Goal: Task Accomplishment & Management: Use online tool/utility

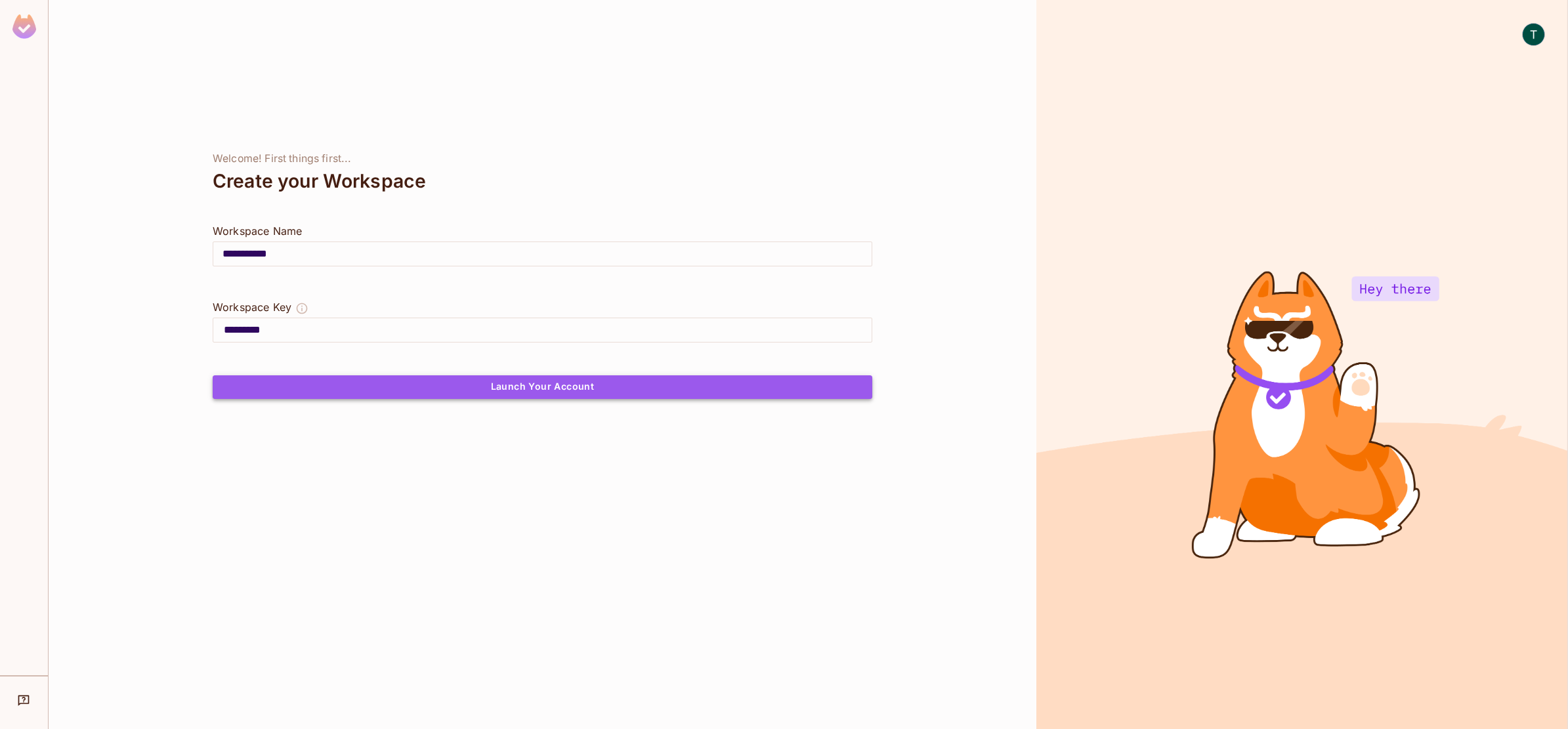
click at [543, 382] on button "Launch Your Account" at bounding box center [542, 387] width 659 height 24
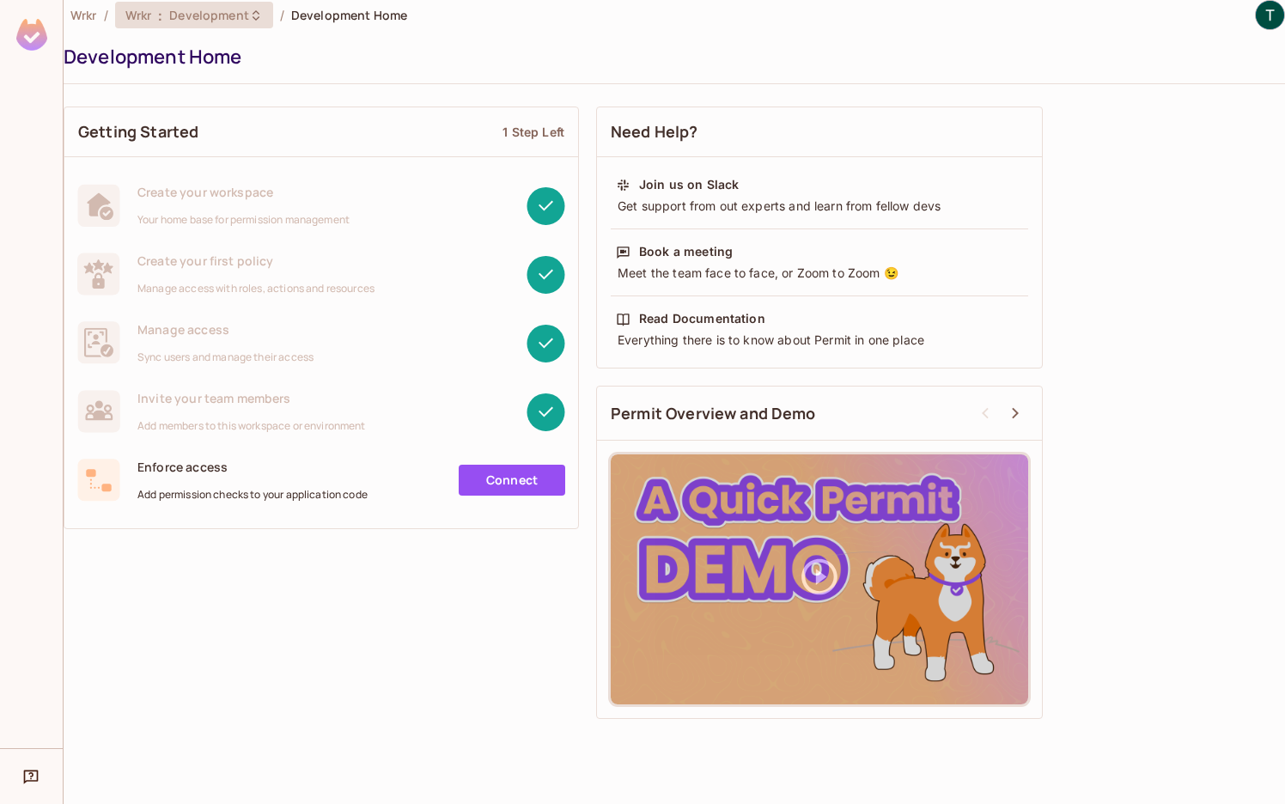
click at [252, 13] on icon at bounding box center [256, 16] width 14 height 14
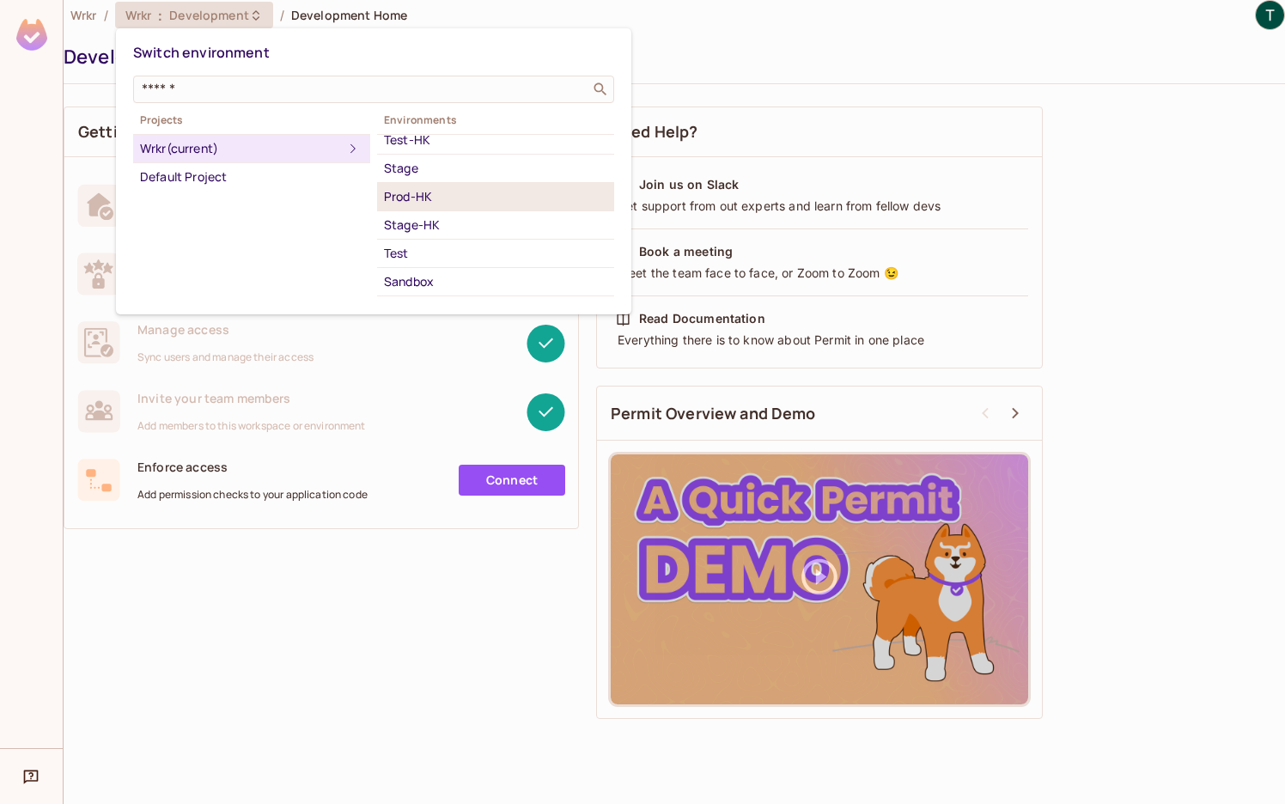
scroll to position [59, 0]
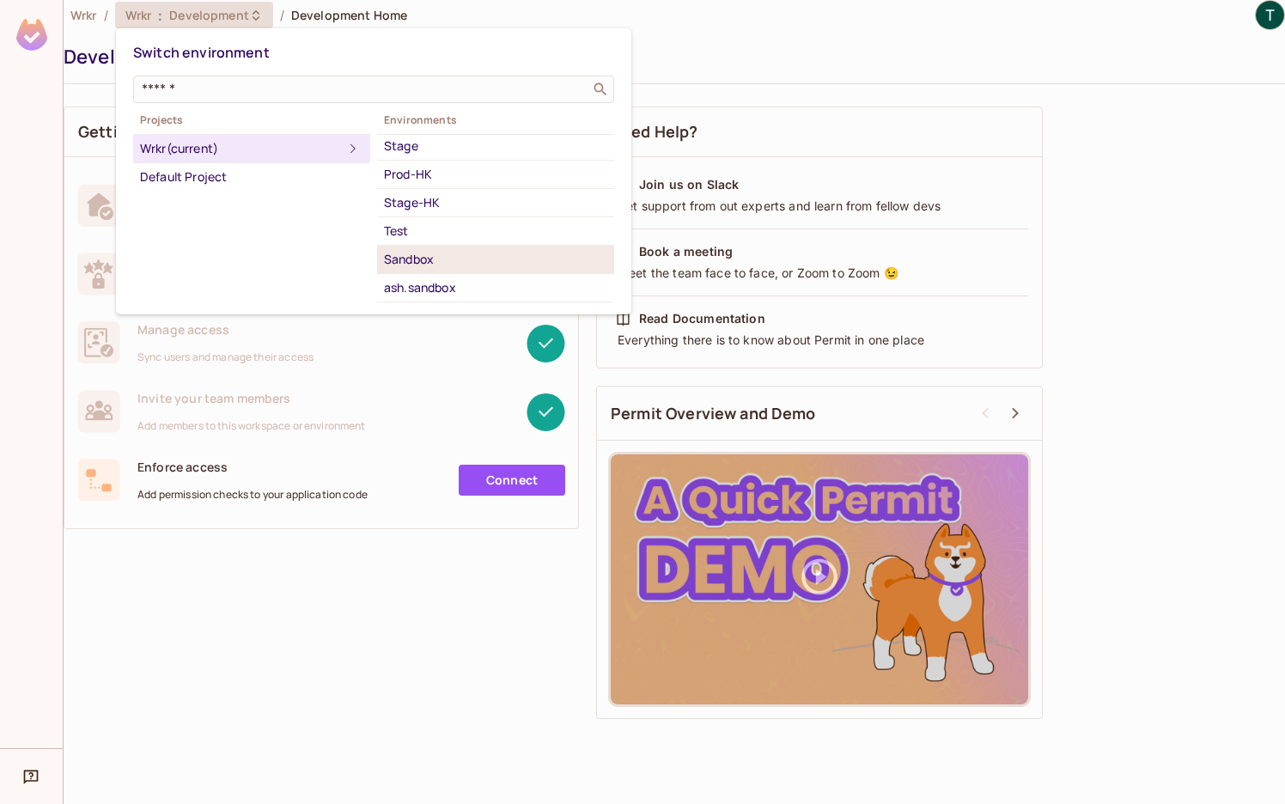
click at [483, 252] on div "Sandbox" at bounding box center [495, 259] width 223 height 21
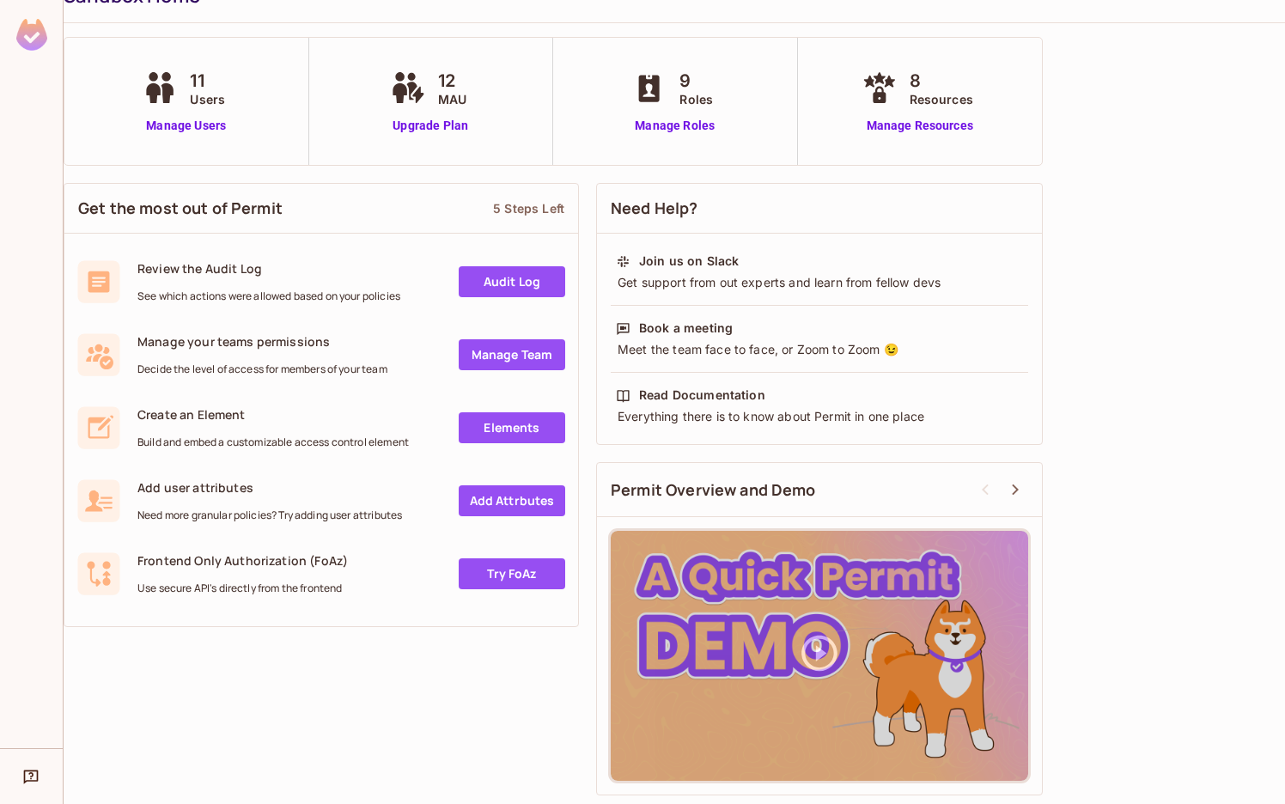
scroll to position [0, 0]
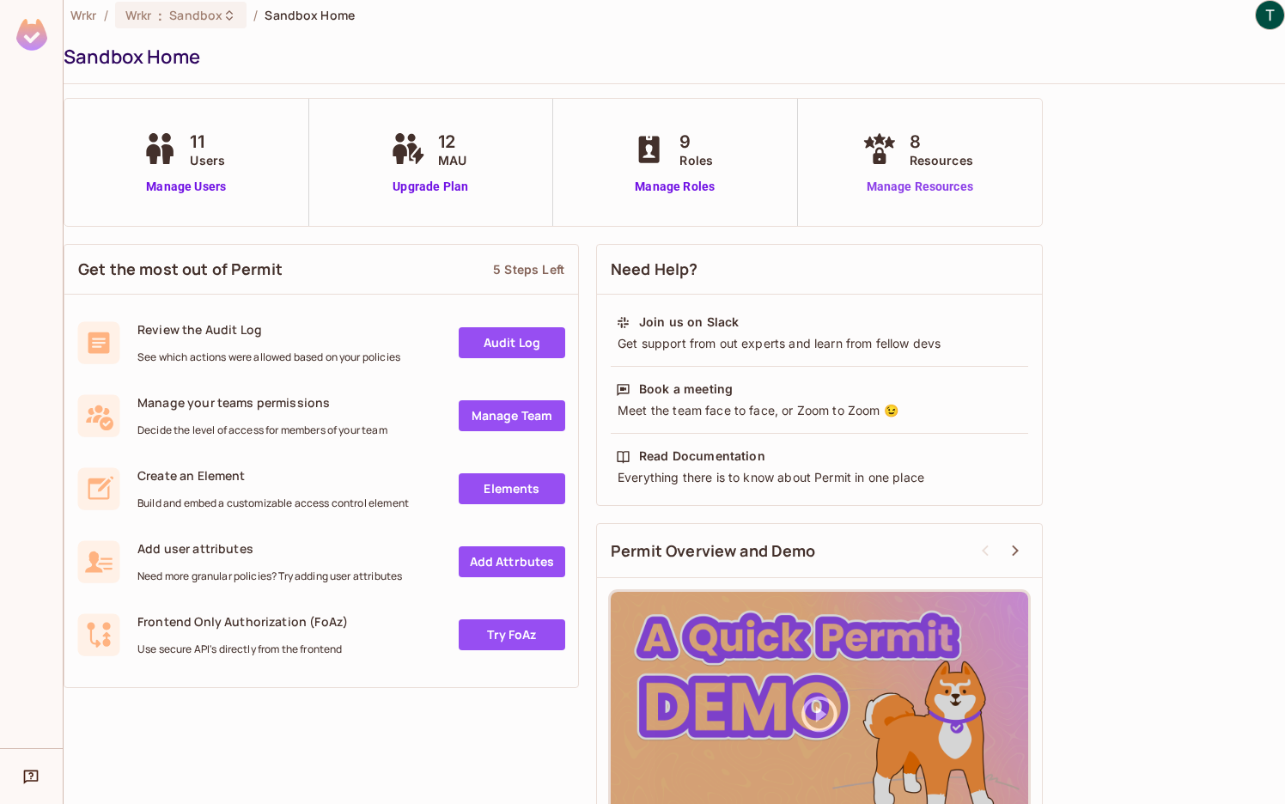
click at [948, 184] on link "Manage Resources" at bounding box center [920, 187] width 124 height 18
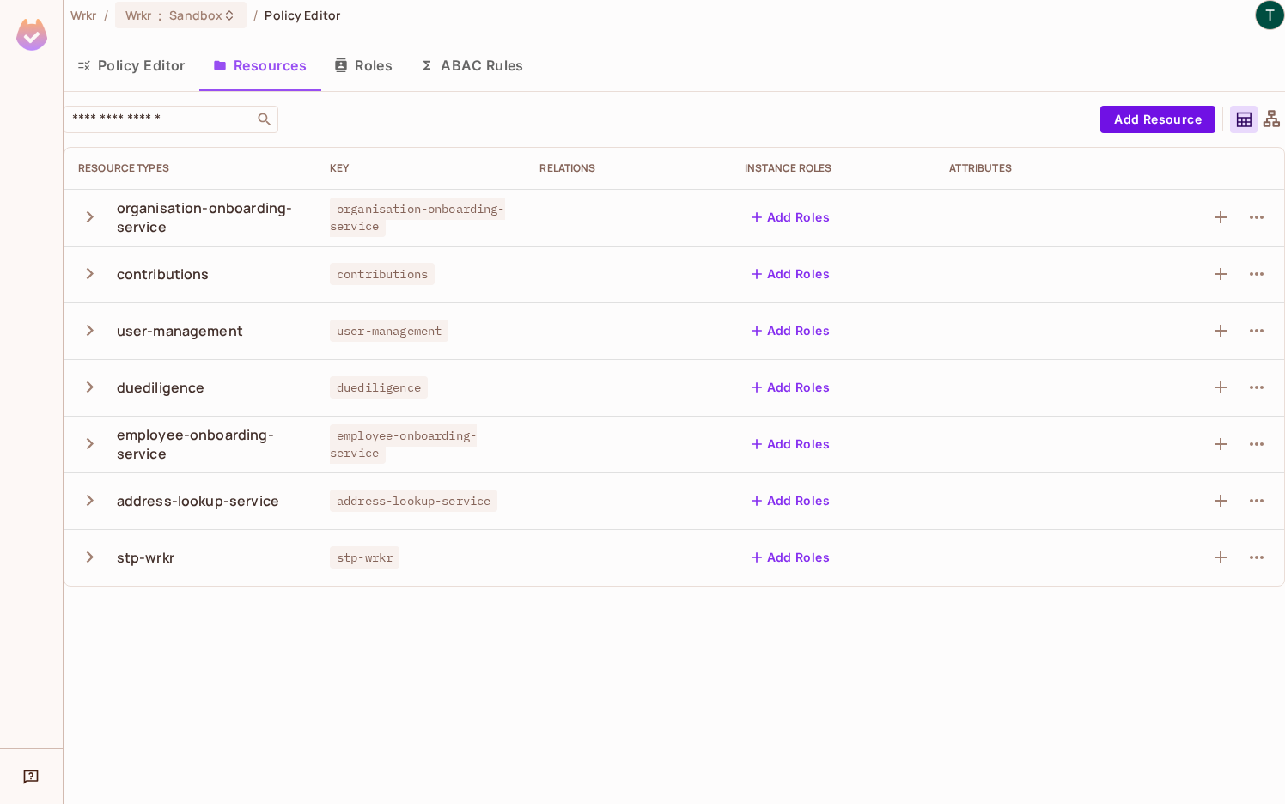
click at [85, 215] on icon "button" at bounding box center [89, 216] width 23 height 23
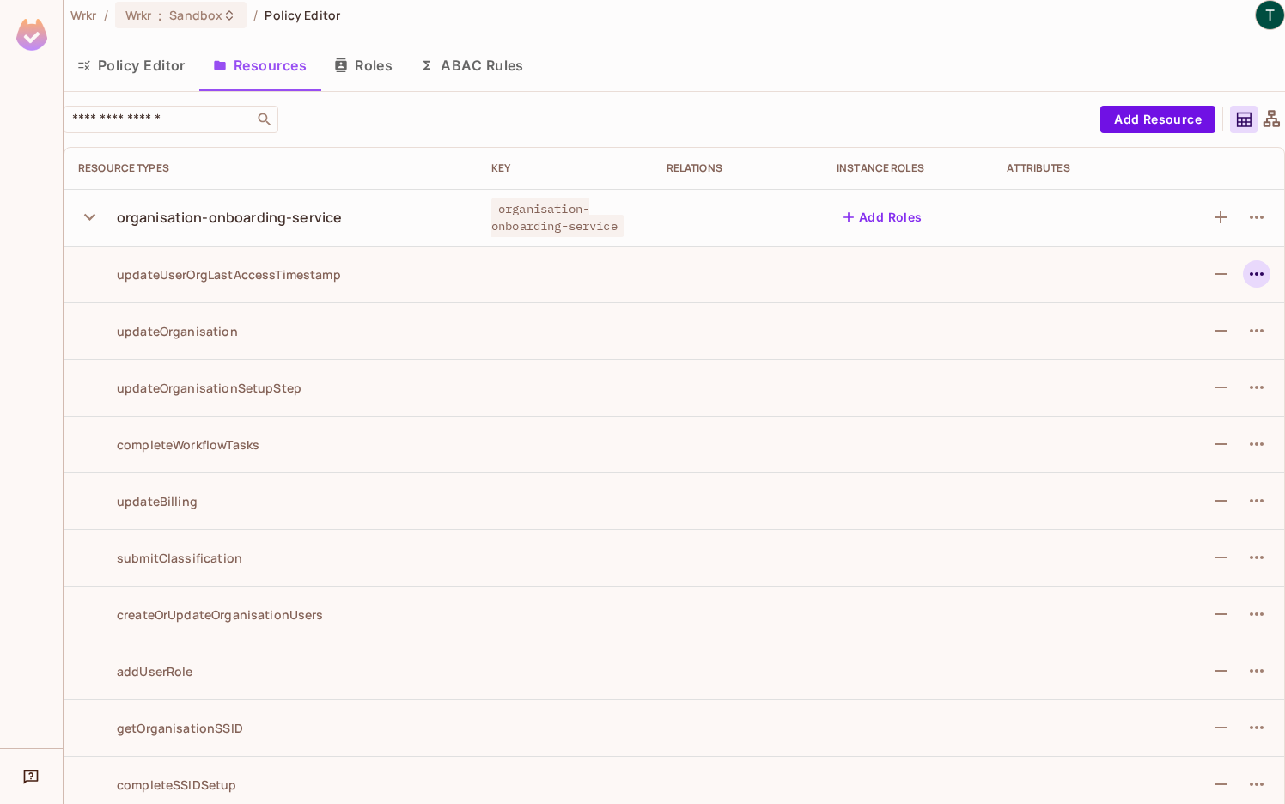
click at [1246, 267] on icon "button" at bounding box center [1256, 274] width 21 height 21
click at [641, 414] on div at bounding box center [642, 402] width 1285 height 804
click at [89, 212] on icon "button" at bounding box center [89, 216] width 23 height 23
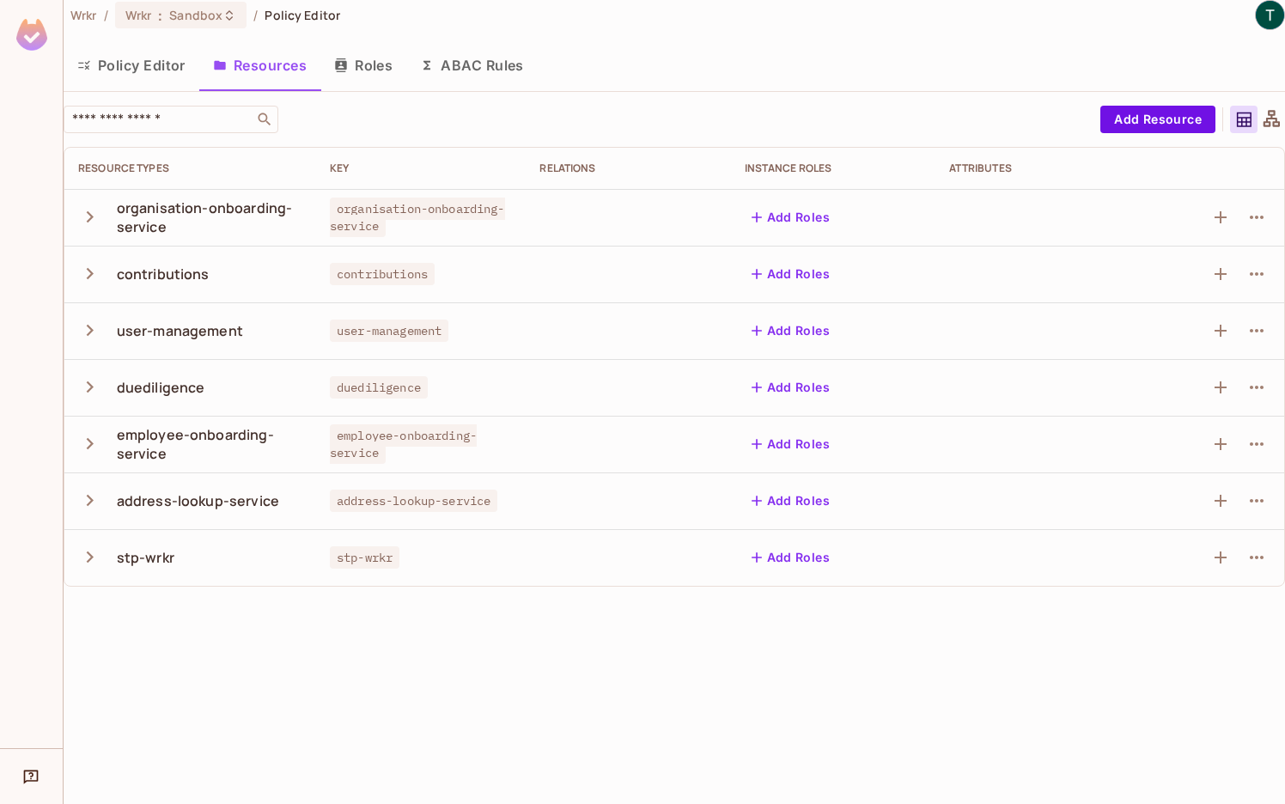
click at [84, 215] on icon "button" at bounding box center [89, 216] width 23 height 23
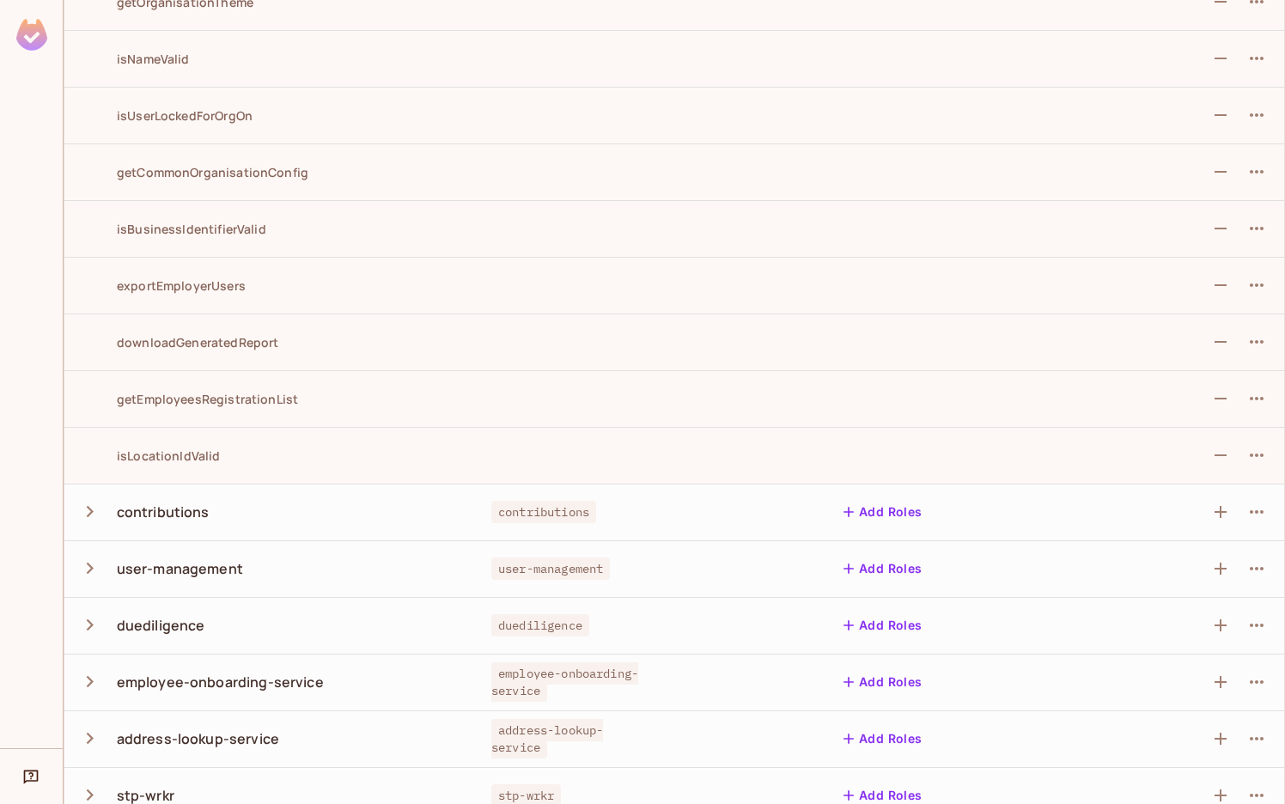
scroll to position [2574, 0]
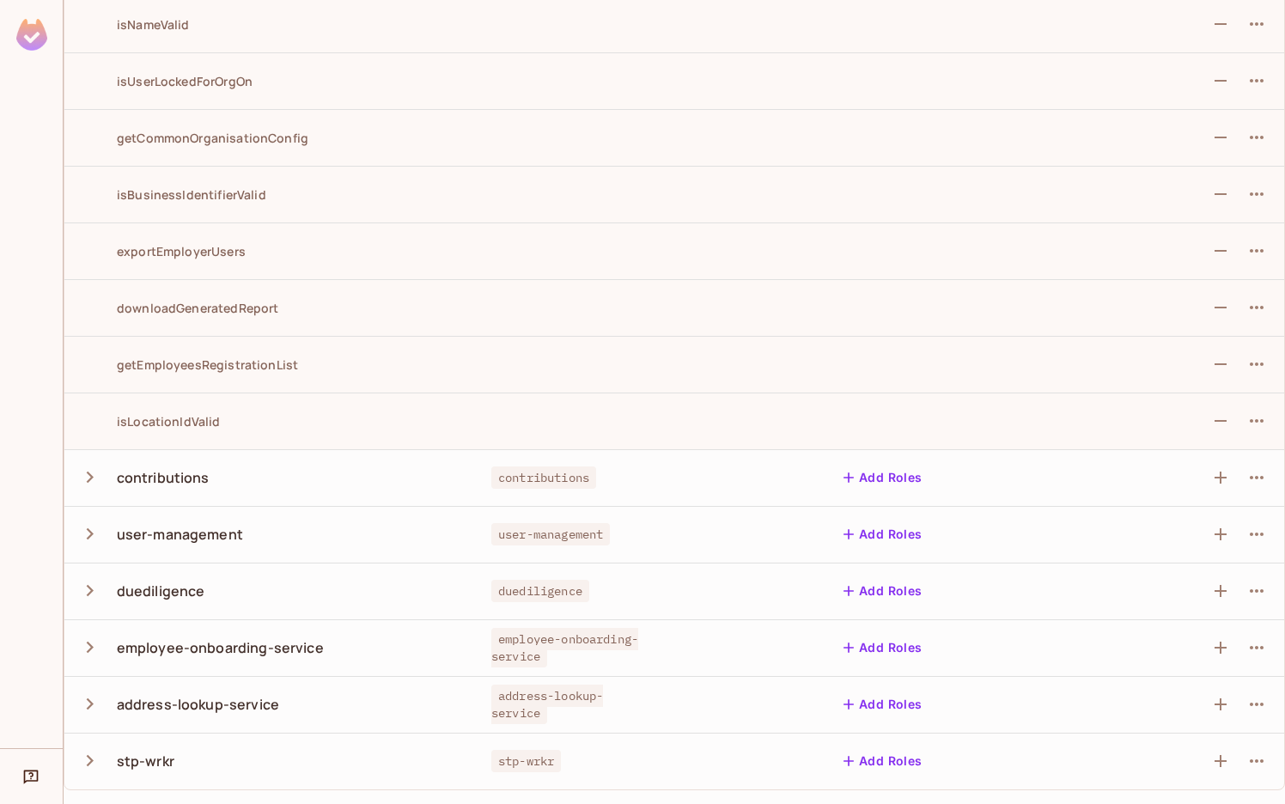
click at [90, 645] on icon "button" at bounding box center [90, 646] width 7 height 11
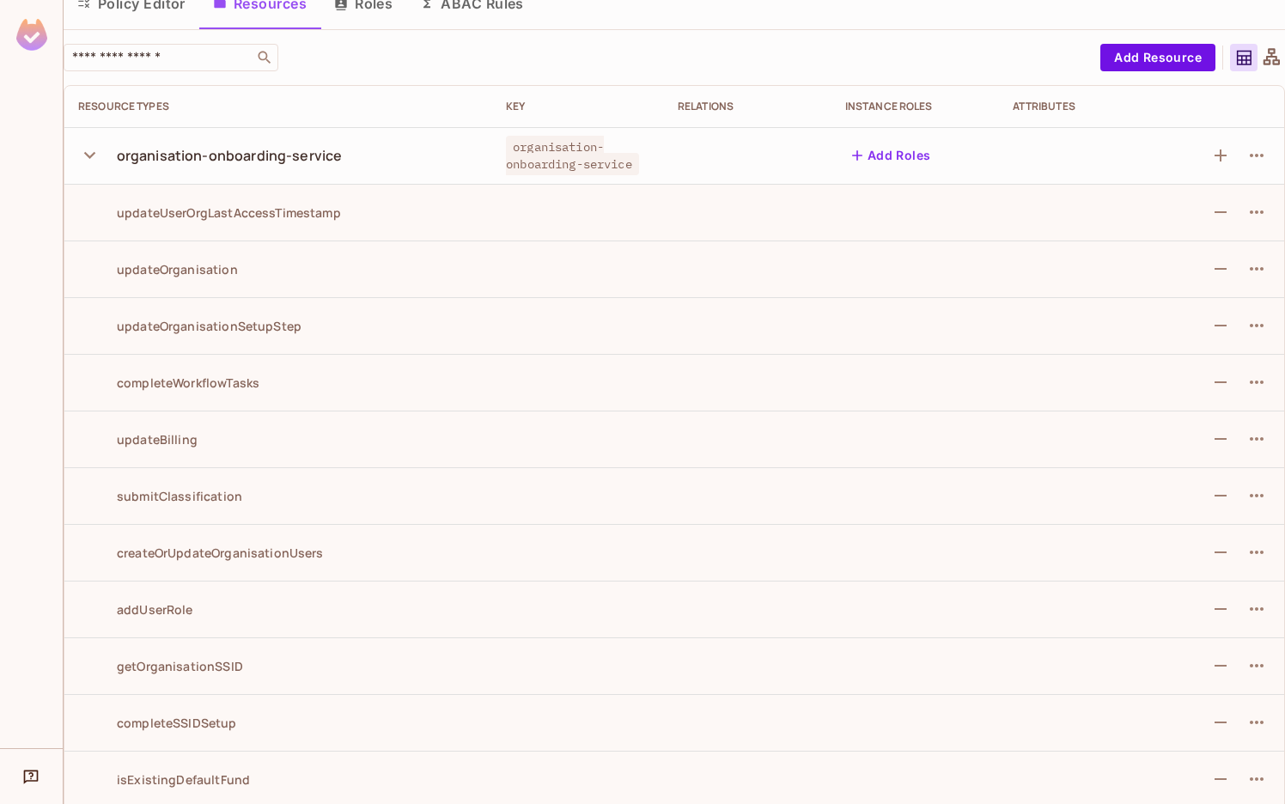
scroll to position [0, 0]
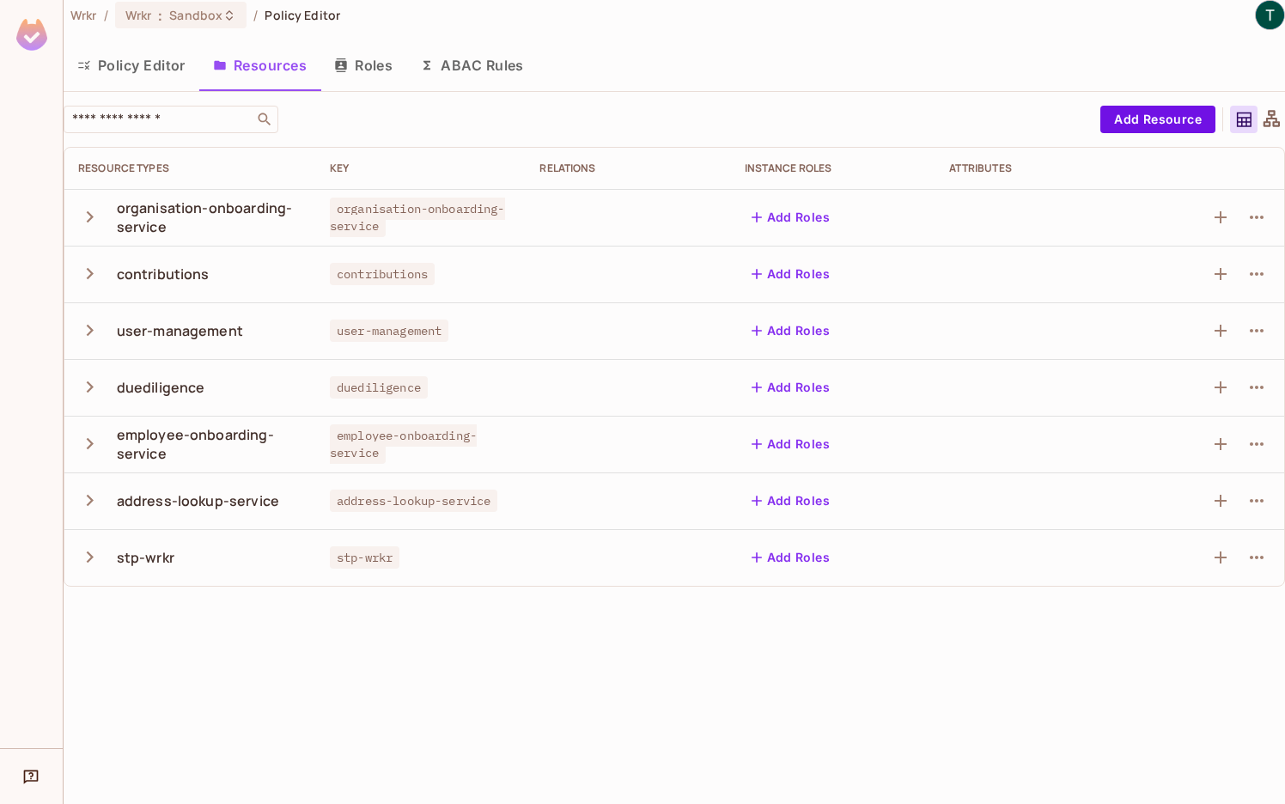
click at [198, 205] on div "organisation-onboarding-service" at bounding box center [209, 217] width 185 height 38
click at [90, 216] on icon "button" at bounding box center [90, 216] width 7 height 11
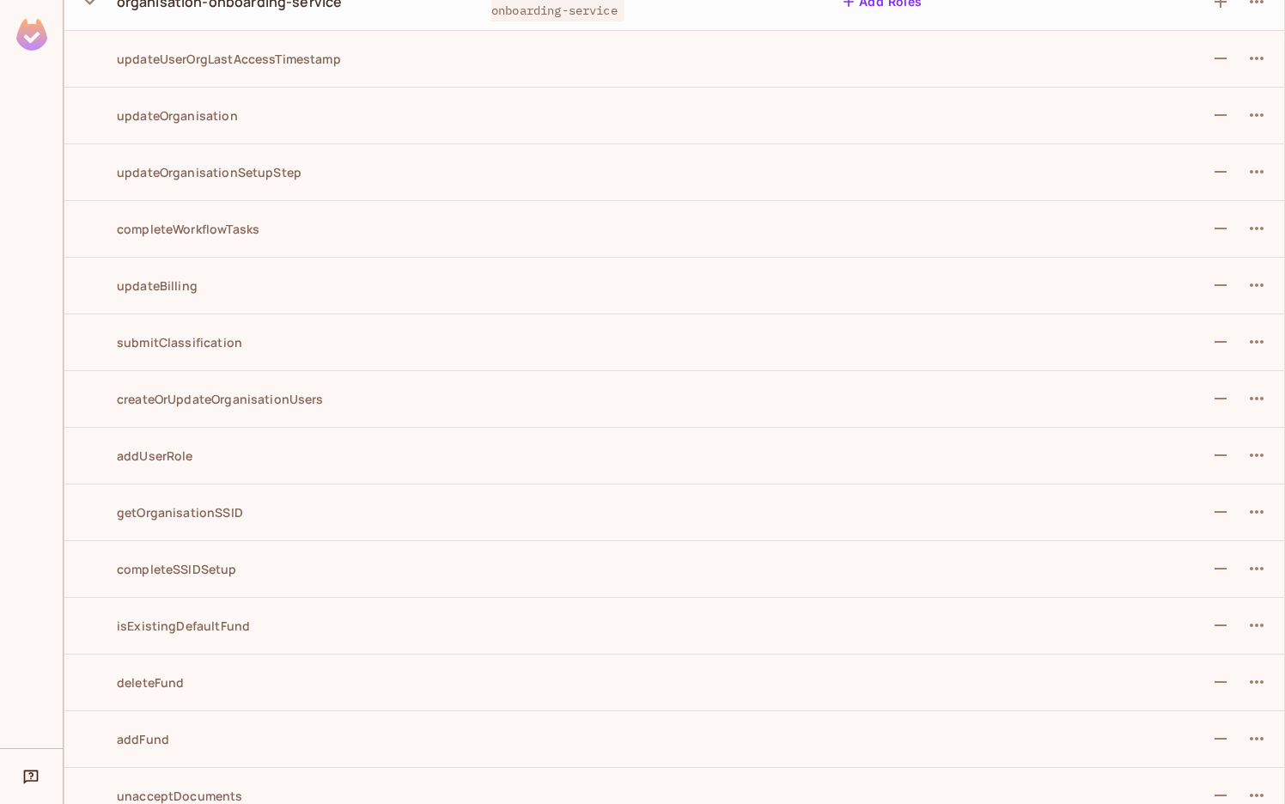
scroll to position [93, 0]
